Goal: Transaction & Acquisition: Purchase product/service

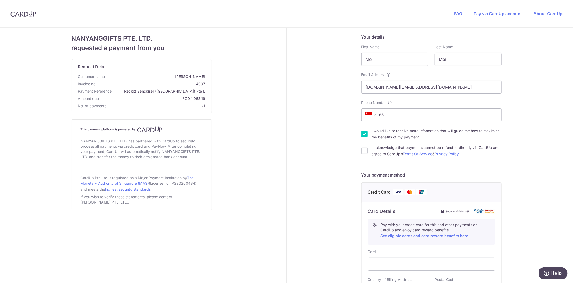
scroll to position [141, 0]
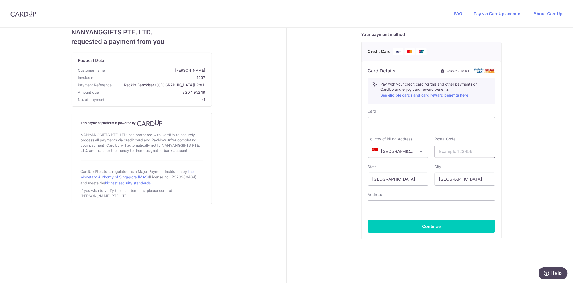
click at [453, 154] on input "text" at bounding box center [465, 151] width 61 height 13
type input "018982"
select select "65"
type input "91263934"
type input "[STREET_ADDRESS]"
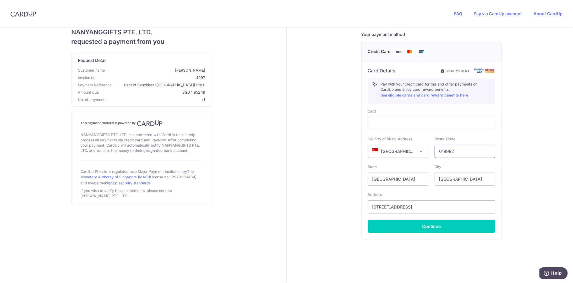
scroll to position [136, 0]
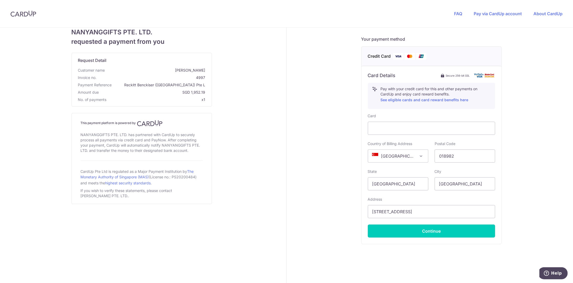
click at [424, 235] on button "Continue" at bounding box center [431, 230] width 127 height 13
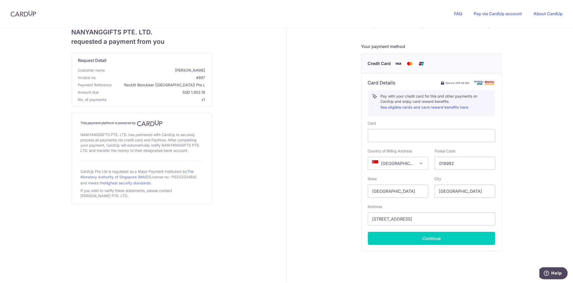
scroll to position [0, 0]
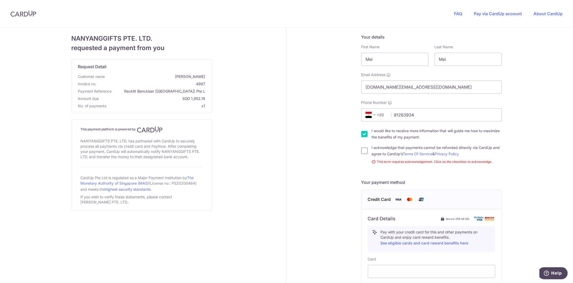
click at [363, 148] on input "I acknowledge that payments cannot be refunded directly via CardUp and agree to…" at bounding box center [365, 151] width 6 height 6
checkbox input "true"
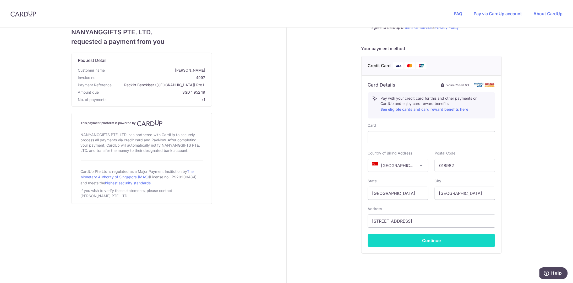
scroll to position [141, 0]
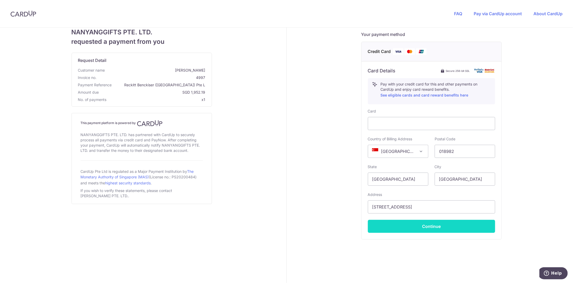
click at [416, 224] on button "Continue" at bounding box center [431, 226] width 127 height 13
type input "**** 5457"
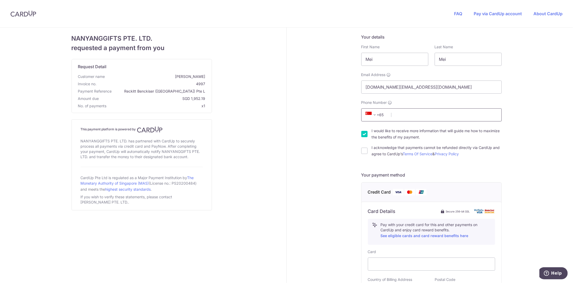
click at [396, 117] on input "Phone Number" at bounding box center [432, 114] width 141 height 13
type input "91263934"
select select "65"
type input "018982"
type input "[STREET_ADDRESS]"
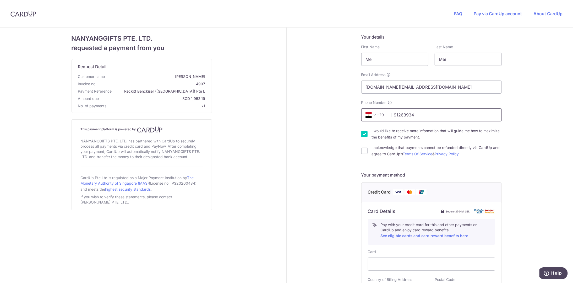
scroll to position [136, 0]
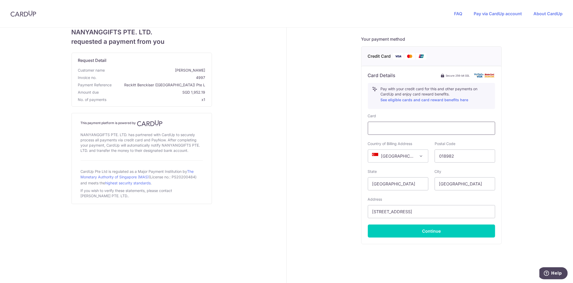
click at [405, 132] on div at bounding box center [431, 128] width 127 height 13
click at [439, 232] on button "Continue" at bounding box center [431, 230] width 127 height 13
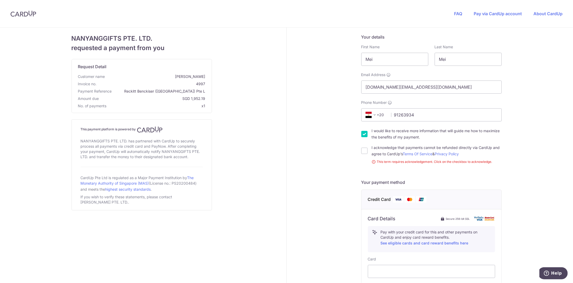
click at [372, 152] on label "I acknowledge that payments cannot be refunded directly via CardUp and agree to…" at bounding box center [437, 150] width 130 height 13
click at [368, 152] on input "I acknowledge that payments cannot be refunded directly via CardUp and agree to…" at bounding box center [365, 151] width 6 height 6
checkbox input "true"
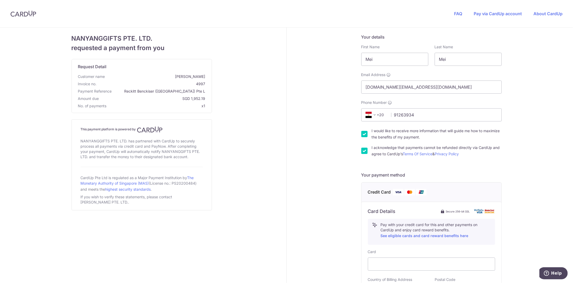
scroll to position [141, 0]
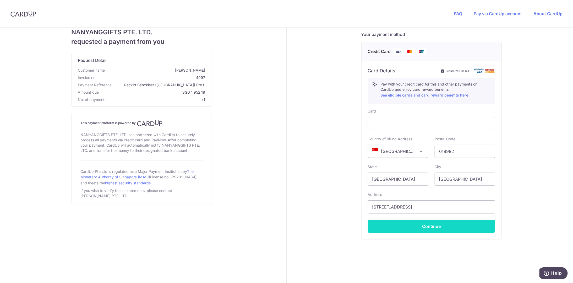
click at [393, 227] on button "Continue" at bounding box center [431, 226] width 127 height 13
type input "**** 5457"
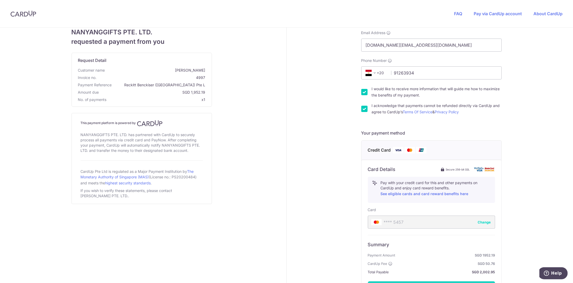
scroll to position [103, 0]
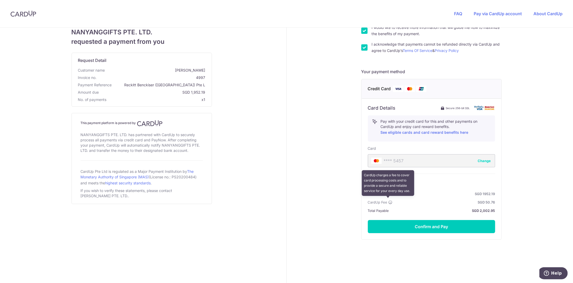
click at [389, 201] on icon at bounding box center [391, 202] width 4 height 4
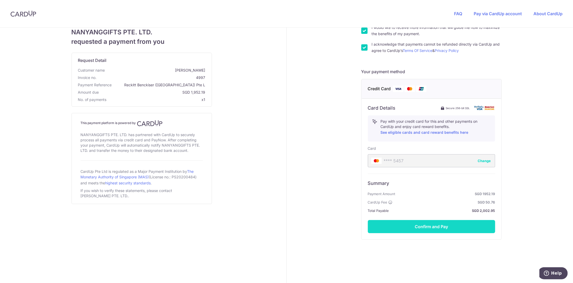
click at [400, 229] on button "Confirm and Pay" at bounding box center [431, 226] width 127 height 13
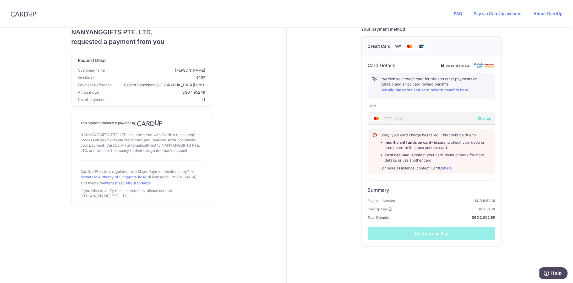
scroll to position [152, 0]
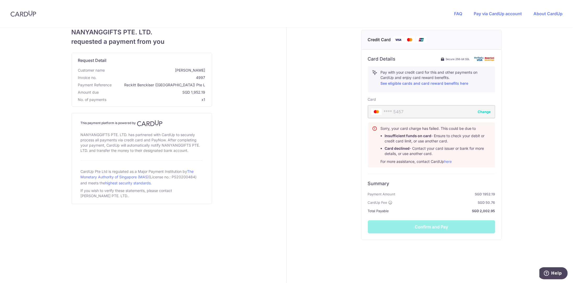
click at [450, 229] on div "Summary Payment Amount SGD 1952.19 CardUp Fee SGD 50.76 Total Payable SGD 2,002…" at bounding box center [431, 204] width 127 height 60
click at [487, 111] on button "Change" at bounding box center [484, 111] width 13 height 5
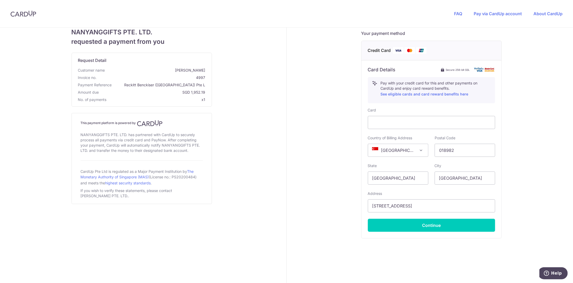
scroll to position [141, 0]
click at [431, 119] on div at bounding box center [431, 123] width 127 height 13
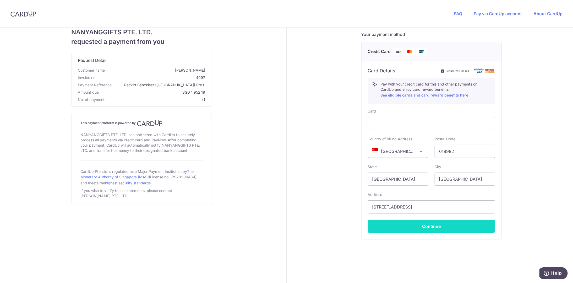
click at [434, 223] on button "Continue" at bounding box center [431, 226] width 127 height 13
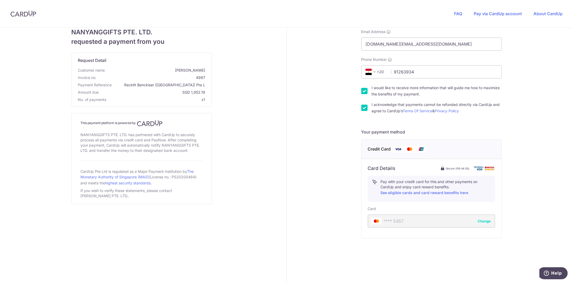
scroll to position [42, 0]
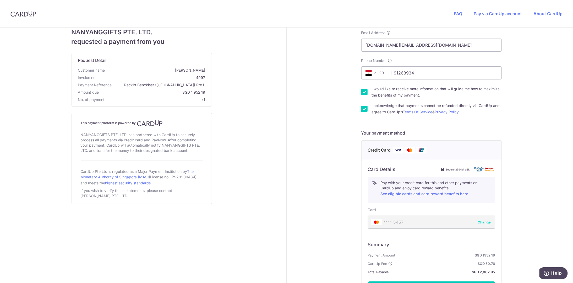
click at [434, 226] on div "**** 5457 Change" at bounding box center [431, 222] width 127 height 13
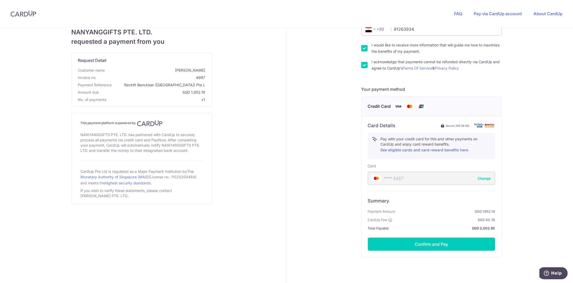
scroll to position [103, 0]
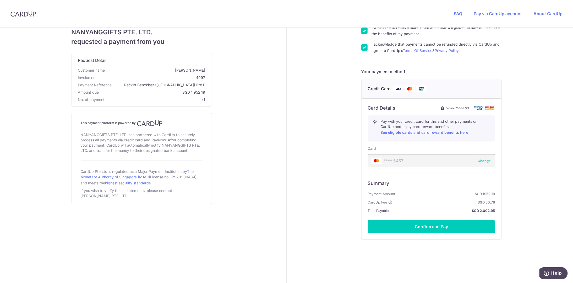
click at [435, 229] on button "Confirm and Pay" at bounding box center [431, 226] width 127 height 13
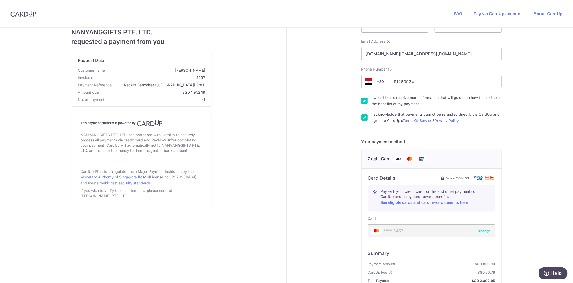
scroll to position [3, 0]
